Goal: Check status: Check status

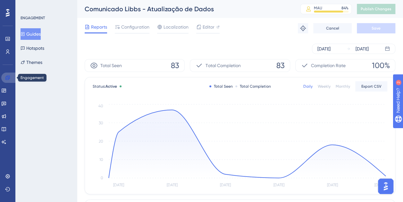
click at [7, 78] on icon at bounding box center [7, 77] width 5 height 5
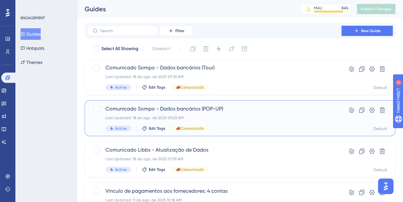
click at [248, 116] on div "Last Updated: 18 de ago. de 2025 09:23 AM" at bounding box center [215, 117] width 218 height 5
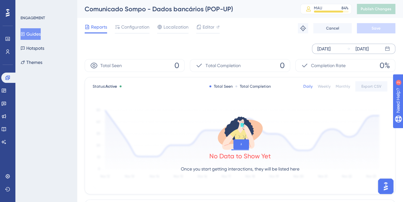
click at [322, 48] on div "[DATE]" at bounding box center [324, 49] width 13 height 8
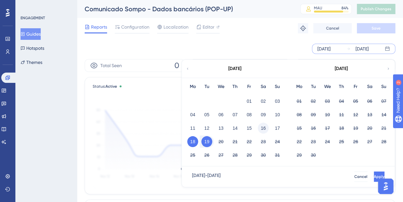
click at [262, 126] on button "16" at bounding box center [263, 128] width 11 height 11
click at [373, 174] on button "Apply" at bounding box center [379, 176] width 12 height 10
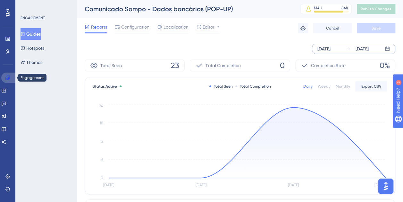
click at [12, 76] on link at bounding box center [8, 77] width 15 height 10
